Goal: Task Accomplishment & Management: Use online tool/utility

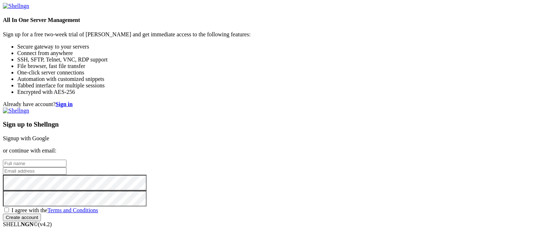
click at [66, 159] on input "text" at bounding box center [35, 163] width 64 height 8
type input "[PERSON_NAME]"
click at [49, 135] on link "Signup with Google" at bounding box center [26, 138] width 46 height 6
click at [66, 167] on input "email" at bounding box center [35, 171] width 64 height 8
type input "[EMAIL_ADDRESS][PERSON_NAME][DOMAIN_NAME]"
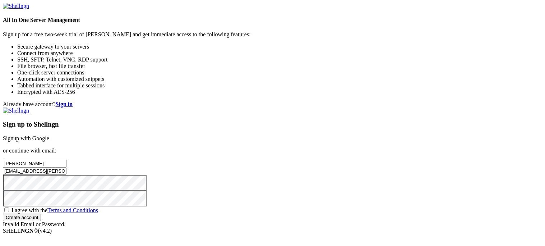
click at [98, 207] on span "I agree with the Terms and Conditions" at bounding box center [54, 210] width 87 height 6
click at [9, 207] on input "I agree with the Terms and Conditions" at bounding box center [6, 209] width 5 height 5
checkbox input "true"
click at [41, 213] on input "Create account" at bounding box center [22, 217] width 38 height 8
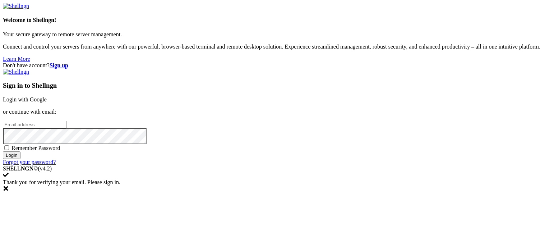
type input "[EMAIL_ADDRESS][PERSON_NAME][DOMAIN_NAME]"
click at [387, 165] on div "Sign in to Shellngn Login with Google or continue with email: [EMAIL_ADDRESS][P…" at bounding box center [272, 117] width 539 height 97
click at [20, 159] on input "Login" at bounding box center [12, 155] width 18 height 8
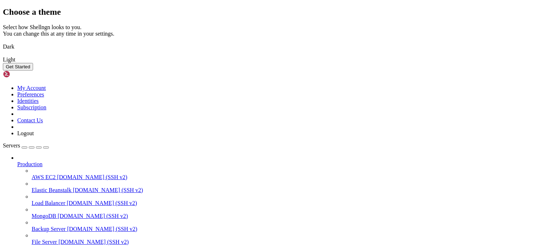
click at [3, 42] on img at bounding box center [3, 42] width 0 height 0
click at [33, 70] on button "Get Started" at bounding box center [18, 67] width 30 height 8
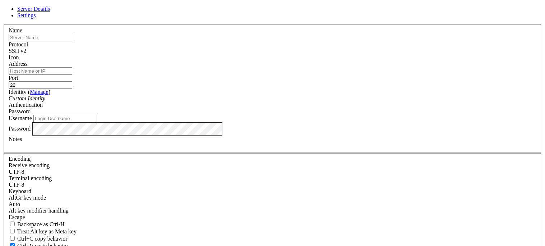
type input "[EMAIL_ADDRESS][PERSON_NAME][DOMAIN_NAME]"
type input "Klipper-PI"
click at [72, 75] on input "Address" at bounding box center [41, 71] width 64 height 8
click at [325, 54] on div "SSH v2" at bounding box center [272, 51] width 527 height 6
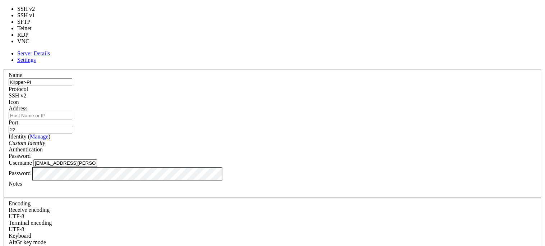
click at [328, 92] on div "SSH v2" at bounding box center [272, 95] width 527 height 6
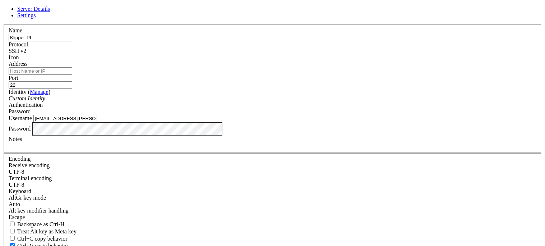
click at [376, 55] on div "Name Klipper-PI Protocol SSH v2 Icon Address Port 22 ( Manage" at bounding box center [272, 156] width 539 height 264
click at [366, 61] on div at bounding box center [272, 61] width 527 height 0
click at [31, 108] on span "Password" at bounding box center [20, 111] width 22 height 6
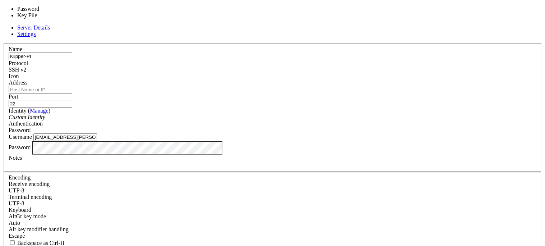
click at [31, 127] on span "Password" at bounding box center [20, 130] width 22 height 6
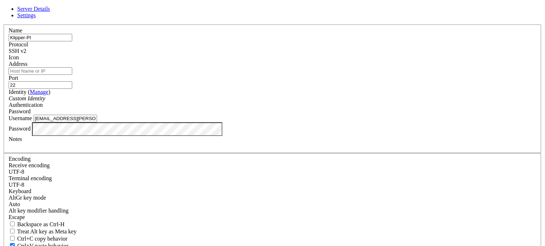
click at [36, 18] on link "Settings" at bounding box center [26, 15] width 19 height 6
click at [50, 12] on link "Server Details" at bounding box center [33, 9] width 33 height 6
click at [277, 102] on div "Custom Identity" at bounding box center [272, 98] width 527 height 6
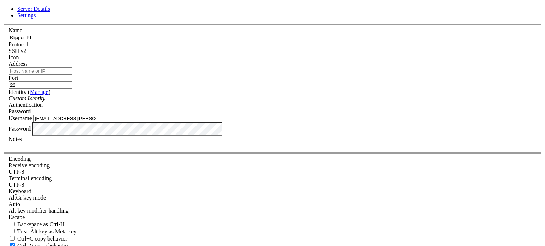
click at [216, 102] on div "Custom Identity" at bounding box center [272, 98] width 527 height 6
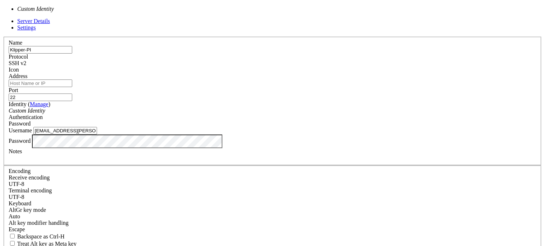
click at [216, 109] on div "Custom Identity" at bounding box center [272, 110] width 527 height 6
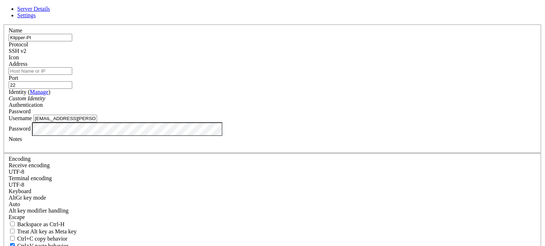
click at [97, 122] on input "[EMAIL_ADDRESS][PERSON_NAME][DOMAIN_NAME]" at bounding box center [65, 119] width 64 height 8
type input "w"
type input "lilbit"
click at [345, 108] on div "Password" at bounding box center [272, 111] width 527 height 6
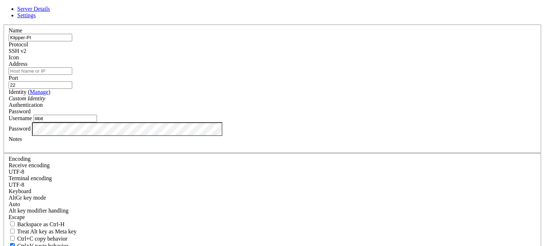
click at [192, 149] on div "Notes" at bounding box center [272, 142] width 527 height 13
click at [72, 75] on input "Address" at bounding box center [41, 71] width 64 height 8
click at [72, 75] on input "192,168.1" at bounding box center [41, 71] width 64 height 8
click at [72, 75] on input "192.168.1" at bounding box center [41, 71] width 64 height 8
type input "[TECHNICAL_ID]"
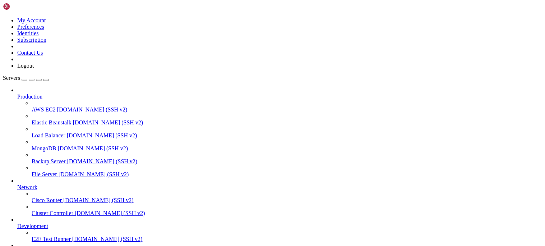
scroll to position [44, 0]
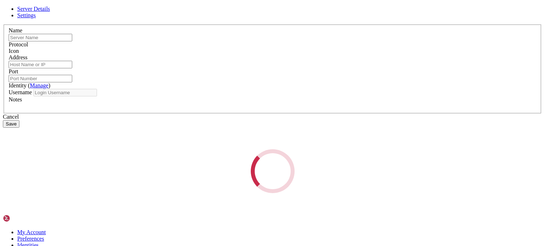
type input "Klipper-PI"
type input "[TECHNICAL_ID]"
type input "22"
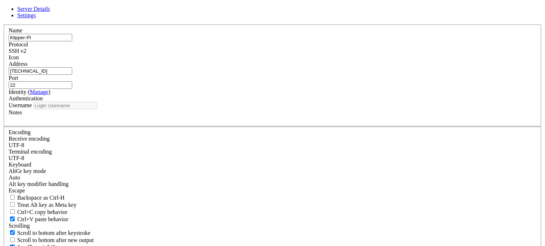
type input "lilbit"
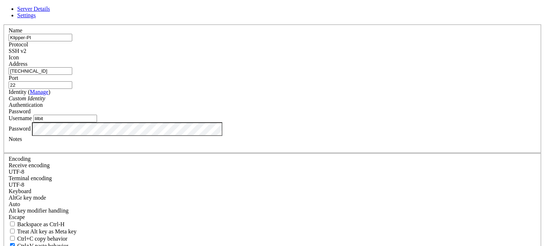
click at [321, 54] on div "SSH v2" at bounding box center [272, 51] width 527 height 6
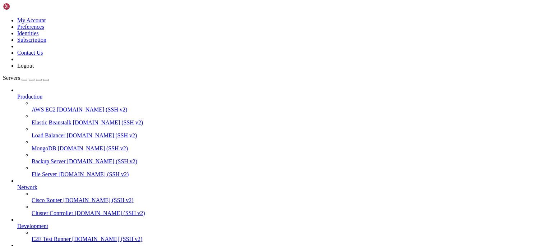
click at [72, 236] on span "[DOMAIN_NAME] (SSH v2)" at bounding box center [107, 239] width 70 height 6
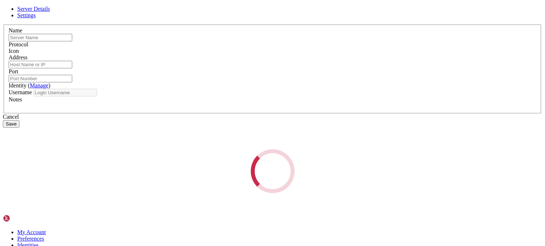
type input "Klipper-PI"
type input "[TECHNICAL_ID]"
type input "22"
type input "lilbit"
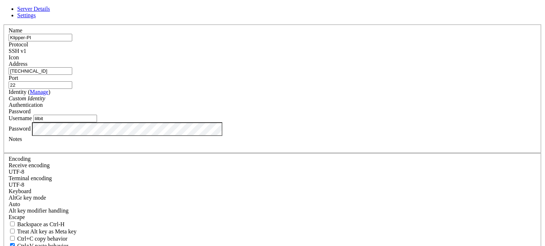
click at [327, 54] on div "SSH v1" at bounding box center [272, 51] width 527 height 6
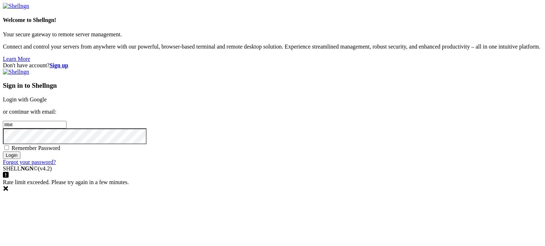
click at [66, 121] on input "lilbit" at bounding box center [35, 125] width 64 height 8
type input "[EMAIL_ADDRESS][PERSON_NAME][DOMAIN_NAME]"
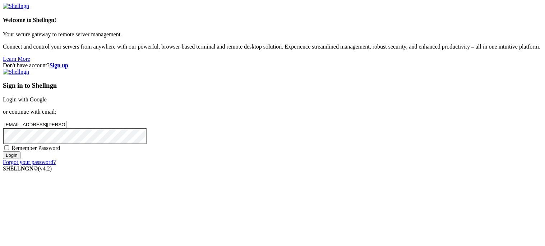
click at [20, 159] on input "Login" at bounding box center [12, 155] width 18 height 8
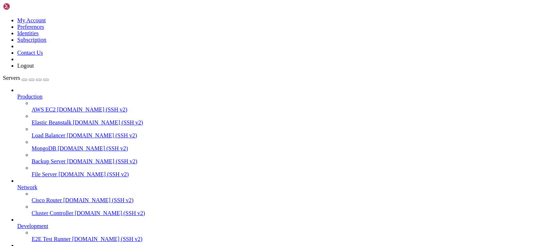
scroll to position [44, 0]
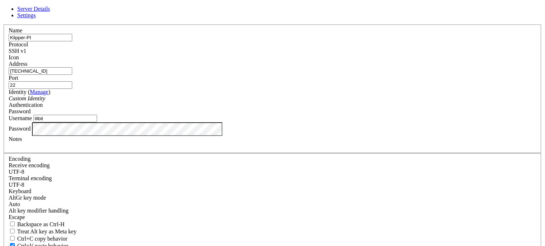
click at [338, 108] on div "Password" at bounding box center [272, 111] width 527 height 6
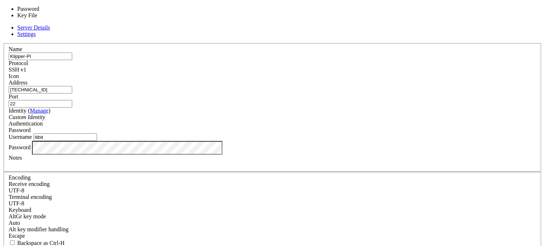
click at [338, 127] on div "Password" at bounding box center [272, 130] width 527 height 6
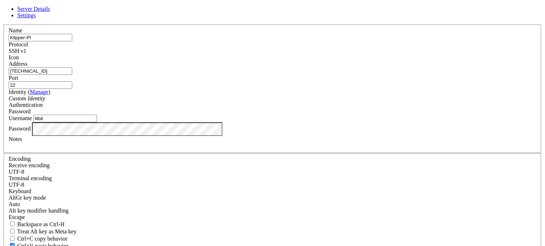
click at [271, 102] on div "Custom Identity" at bounding box center [272, 98] width 527 height 6
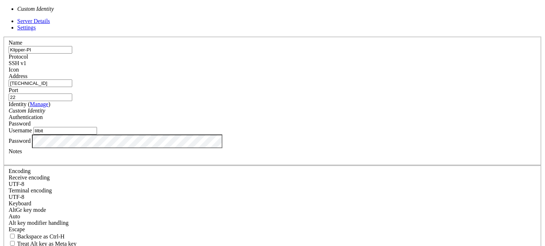
click at [271, 112] on div "Custom Identity" at bounding box center [272, 110] width 527 height 6
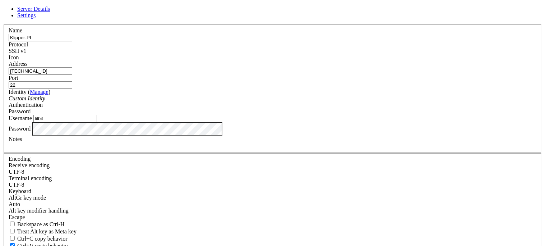
click at [97, 122] on input "lilbit" at bounding box center [65, 119] width 64 height 8
type input "[EMAIL_ADDRESS][PERSON_NAME][DOMAIN_NAME]"
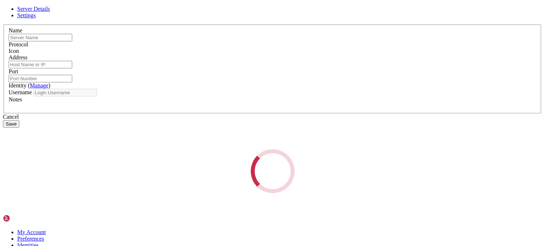
type input "Klipper-PI"
type input "[TECHNICAL_ID]"
type input "22"
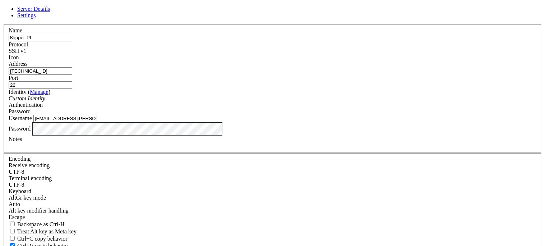
click at [97, 122] on input "[EMAIL_ADDRESS][PERSON_NAME][DOMAIN_NAME]" at bounding box center [65, 119] width 64 height 8
type input "w"
type input "lilbit"
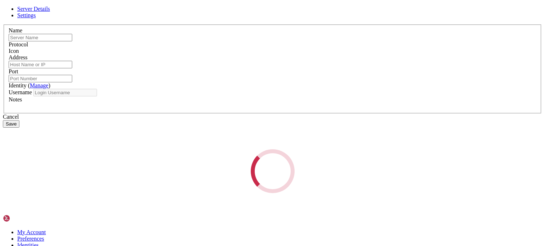
type input "Klipper-PI"
type input "[TECHNICAL_ID]"
type input "22"
type input "lilbit"
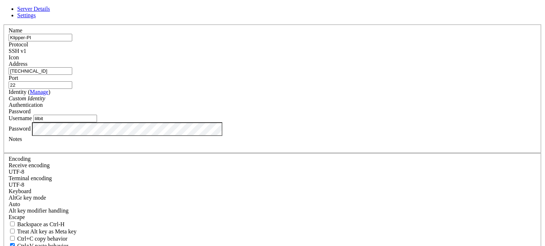
click at [326, 54] on div "SSH v1" at bounding box center [272, 51] width 527 height 6
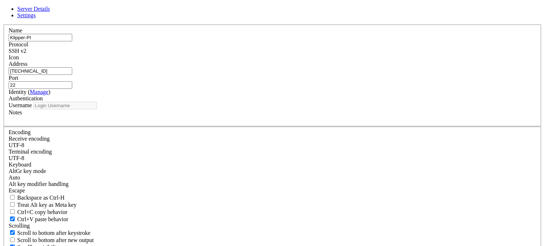
type input "lilbit"
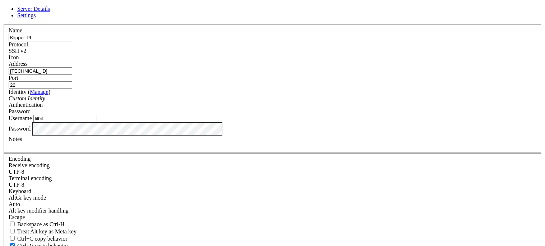
click at [72, 85] on input "22" at bounding box center [41, 85] width 64 height 8
click at [290, 75] on div "Port 22" at bounding box center [272, 82] width 527 height 14
click at [72, 75] on input "[TECHNICAL_ID]" at bounding box center [41, 71] width 64 height 8
click at [273, 102] on div "Custom Identity" at bounding box center [272, 98] width 527 height 6
click at [48, 95] on link "Manage" at bounding box center [39, 92] width 19 height 6
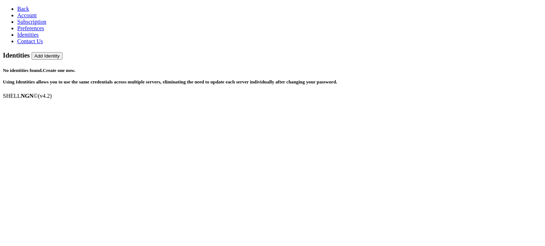
click at [75, 67] on link "Create one now." at bounding box center [59, 69] width 33 height 5
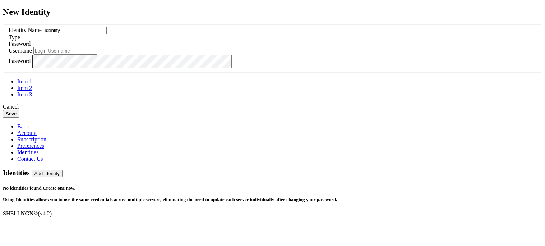
type input "lilbit"
click at [107, 34] on input "Identity" at bounding box center [75, 31] width 64 height 8
type input "I"
type input "Klipper"
click at [337, 47] on div "Password" at bounding box center [272, 44] width 527 height 6
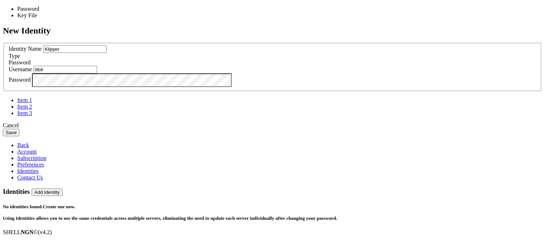
click at [337, 66] on div "Password" at bounding box center [272, 62] width 527 height 6
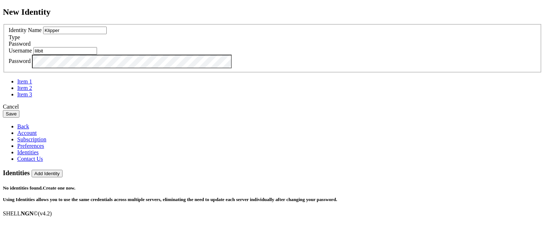
click at [19, 117] on button "Save" at bounding box center [11, 114] width 17 height 8
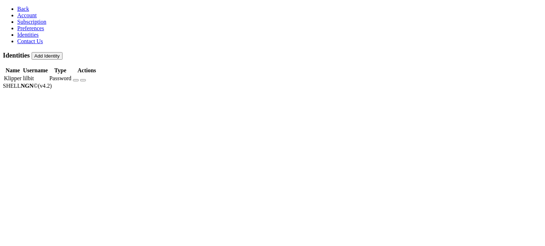
click at [19, 10] on span "Back" at bounding box center [23, 9] width 12 height 6
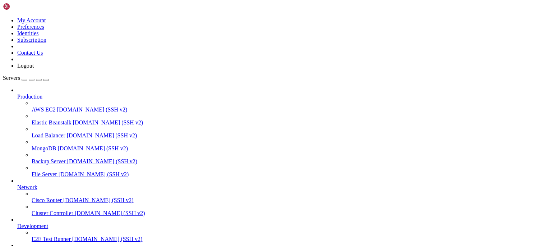
scroll to position [44, 0]
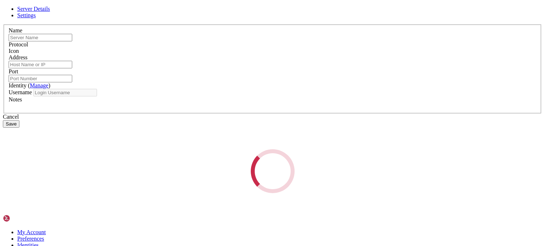
type input "Klipper-PI"
type input "[TECHNICAL_ID]"
type input "22"
type input "lilbit"
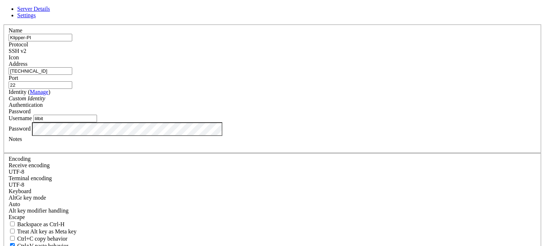
click at [206, 102] on div "Custom Identity" at bounding box center [272, 98] width 527 height 6
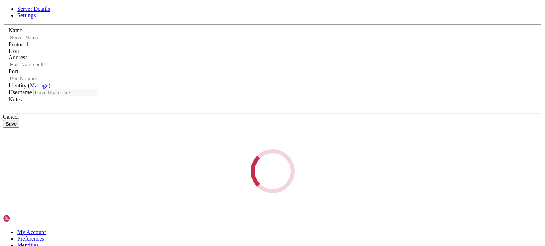
type input "Klipper-PI"
type input "[TECHNICAL_ID]"
type input "22"
type input "lilbit"
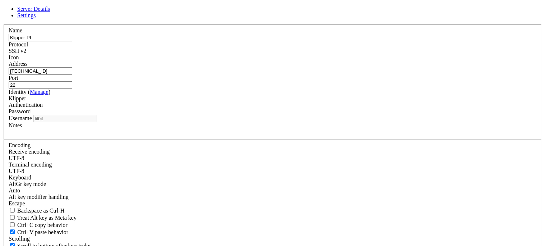
click at [215, 102] on div "Klipper" at bounding box center [272, 98] width 527 height 6
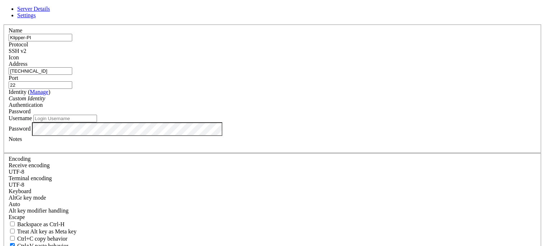
type input "lilbit"
click at [333, 109] on div "Password" at bounding box center [272, 111] width 527 height 6
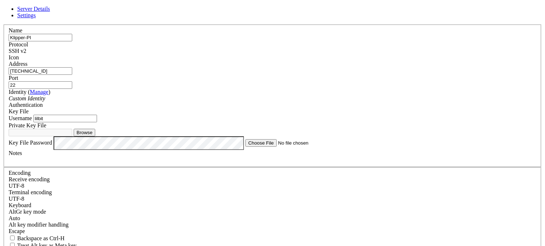
scroll to position [13, 0]
click at [328, 108] on div "Key File" at bounding box center [272, 111] width 527 height 6
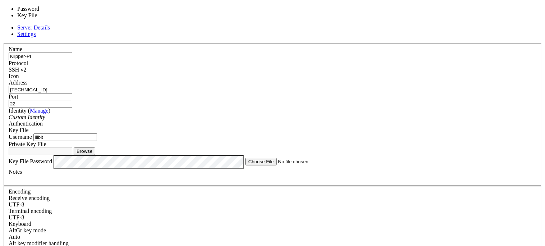
scroll to position [0, 0]
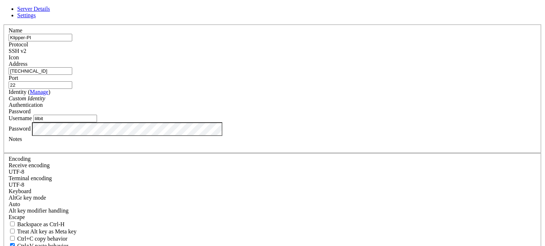
click at [36, 18] on link "Settings" at bounding box center [26, 15] width 19 height 6
click at [224, 168] on div "UTF-8" at bounding box center [272, 171] width 527 height 6
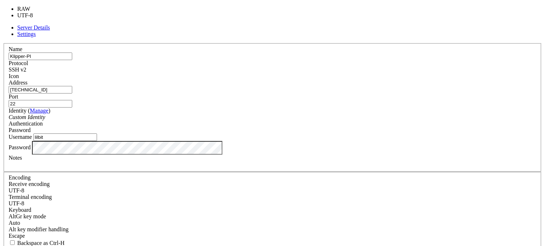
click at [224, 187] on div "UTF-8" at bounding box center [272, 190] width 527 height 6
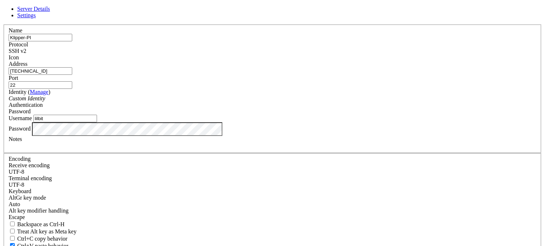
click at [218, 181] on div "UTF-8" at bounding box center [272, 184] width 527 height 6
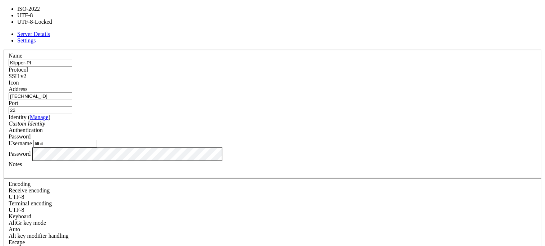
click at [218, 206] on div "UTF-8" at bounding box center [272, 209] width 527 height 6
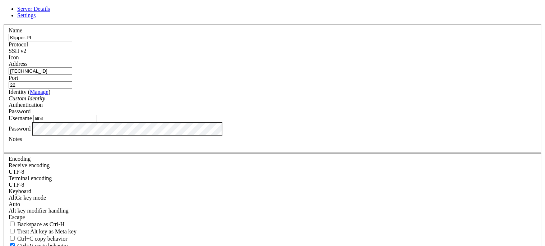
click at [207, 168] on div "UTF-8" at bounding box center [272, 171] width 527 height 6
click at [209, 181] on div "UTF-8" at bounding box center [272, 184] width 527 height 6
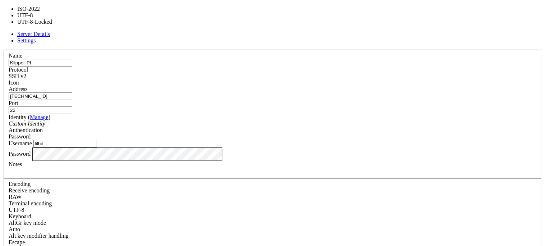
click at [209, 193] on div "RAW" at bounding box center [272, 196] width 527 height 6
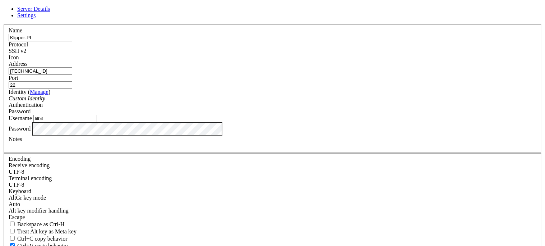
scroll to position [105, 0]
click at [50, 12] on link "Server Details" at bounding box center [33, 9] width 33 height 6
